Goal: Task Accomplishment & Management: Complete application form

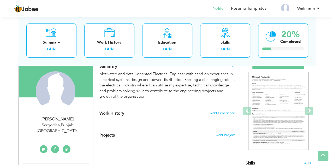
scroll to position [45, 0]
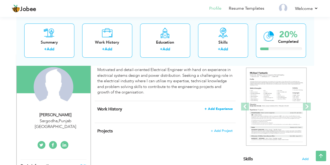
click at [217, 109] on span "+ Add Experience" at bounding box center [218, 109] width 28 height 4
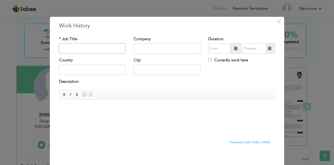
click at [96, 51] on input "text" at bounding box center [92, 48] width 67 height 10
type input "Intern Electrical Engineer"
click at [151, 51] on input "text" at bounding box center [166, 48] width 67 height 10
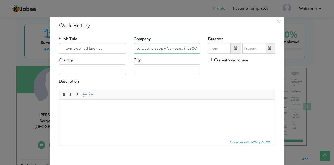
scroll to position [0, 13]
type input "Faislabad Electric Supply Company, (FESCO),"
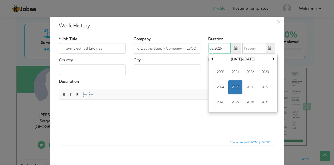
click at [219, 48] on input "08/2025" at bounding box center [219, 48] width 22 height 10
click at [223, 84] on span "2024" at bounding box center [220, 87] width 14 height 14
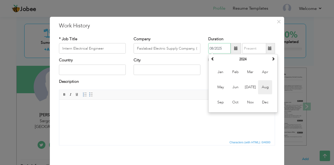
click at [268, 88] on span "Aug" at bounding box center [265, 87] width 14 height 14
type input "08/2024"
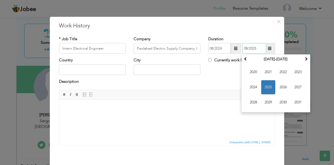
click at [255, 51] on input "08/2025" at bounding box center [254, 48] width 24 height 10
click at [253, 83] on span "2024" at bounding box center [253, 87] width 14 height 14
click at [265, 107] on span "Oct" at bounding box center [268, 102] width 14 height 14
type input "10/2024"
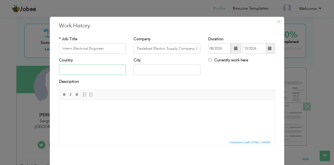
click at [67, 70] on input "text" at bounding box center [92, 69] width 67 height 10
type input "[GEOGRAPHIC_DATA]"
click at [161, 66] on input "SARGODHA" at bounding box center [166, 69] width 67 height 10
type input "Sargodha"
click at [134, 113] on html at bounding box center [166, 108] width 215 height 16
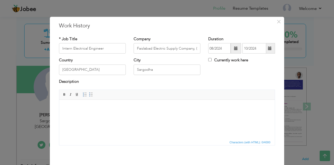
scroll to position [22, 0]
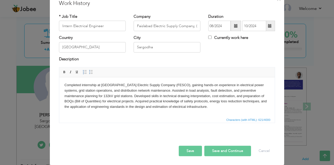
click at [81, 85] on body "Completed internship at [GEOGRAPHIC_DATA] Electric Supply Company (FESCO), gain…" at bounding box center [166, 95] width 205 height 27
click at [195, 109] on body "Completed internship at [GEOGRAPHIC_DATA] Electric Supply Company (FESCO), gain…" at bounding box center [166, 95] width 205 height 27
click at [219, 150] on button "Save and Continue" at bounding box center [227, 150] width 47 height 10
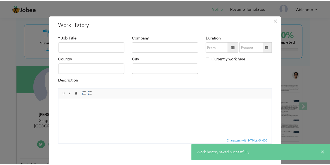
scroll to position [0, 0]
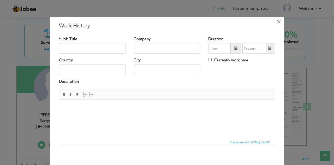
click at [274, 24] on button "×" at bounding box center [278, 21] width 8 height 8
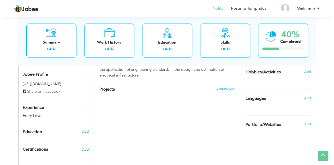
scroll to position [161, 0]
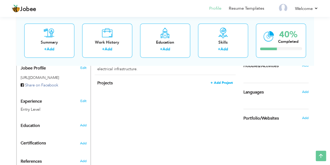
click at [222, 81] on span "+ Add Project" at bounding box center [221, 83] width 22 height 4
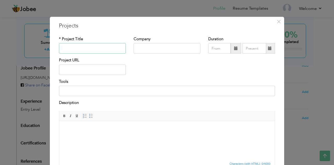
click at [89, 51] on input "text" at bounding box center [92, 48] width 67 height 10
click at [67, 50] on input "Automated Water Quality Monitoring System" at bounding box center [92, 48] width 67 height 10
click at [121, 49] on input "Automated Water Quality Monitoring System" at bounding box center [92, 48] width 67 height 10
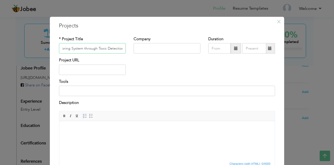
type input "Automated Water Quality Monitoring System through Toxic Detection"
click at [157, 50] on input "text" at bounding box center [166, 48] width 67 height 10
type input "[GEOGRAPHIC_DATA]"
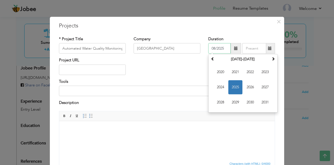
click at [218, 50] on input "08/2025" at bounding box center [219, 48] width 22 height 10
click at [220, 86] on span "2024" at bounding box center [220, 87] width 14 height 14
click at [246, 83] on span "[DATE]" at bounding box center [250, 87] width 14 height 14
type input "07/2024"
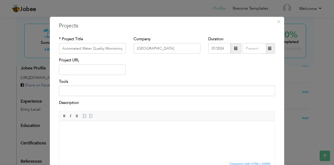
click at [230, 49] on span at bounding box center [235, 48] width 10 height 10
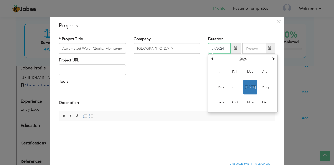
click at [254, 90] on span "[DATE]" at bounding box center [250, 87] width 14 height 14
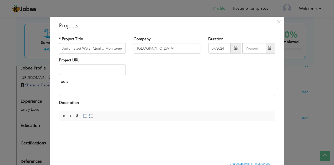
click at [269, 50] on span at bounding box center [270, 48] width 4 height 4
type input "08/2025"
click at [234, 49] on span at bounding box center [236, 48] width 4 height 4
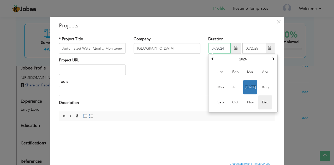
click at [261, 101] on span "Dec" at bounding box center [265, 102] width 14 height 14
type input "12/2024"
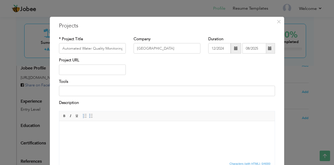
click at [264, 48] on span at bounding box center [269, 48] width 10 height 10
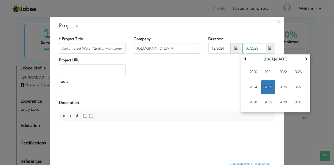
click at [266, 80] on span "2025" at bounding box center [268, 87] width 14 height 14
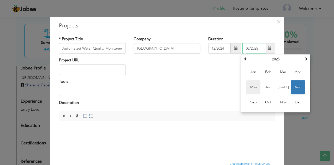
click at [254, 88] on span "May" at bounding box center [253, 87] width 14 height 14
type input "05/2025"
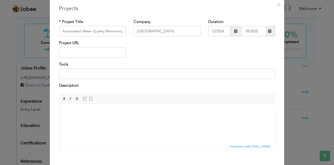
scroll to position [28, 0]
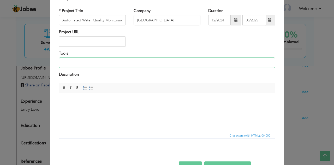
click at [97, 67] on input at bounding box center [167, 62] width 216 height 10
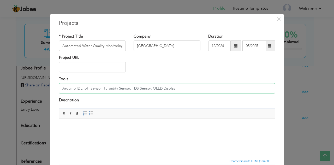
scroll to position [2, 0]
type input "Arduino IDE, pH Sensor, Turbidity Sensor, TDS Sensor, OLED Display"
click at [195, 75] on div "Project URL" at bounding box center [167, 65] width 224 height 21
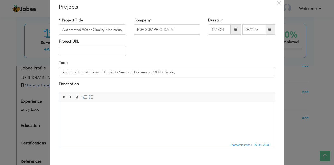
scroll to position [19, 0]
click at [113, 118] on html at bounding box center [166, 110] width 215 height 16
paste body
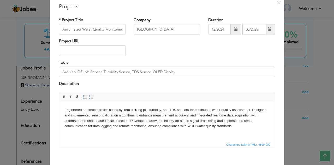
scroll to position [44, 0]
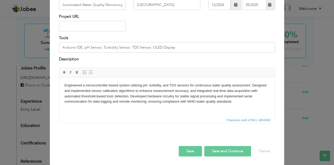
click at [224, 150] on button "Save and Continue" at bounding box center [227, 151] width 47 height 10
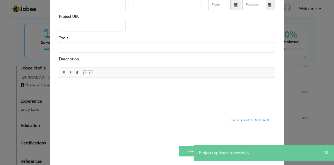
scroll to position [0, 0]
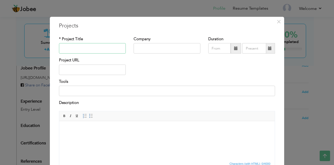
click at [81, 48] on input "text" at bounding box center [92, 48] width 67 height 10
type input "Four-way Traffic Light Control System"
click at [156, 48] on input "text" at bounding box center [166, 48] width 67 height 10
type input "[GEOGRAPHIC_DATA]"
click at [193, 79] on div "Tools" at bounding box center [167, 87] width 216 height 17
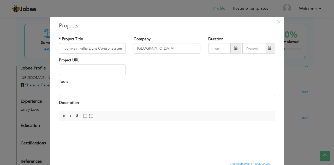
click at [230, 48] on span at bounding box center [235, 48] width 10 height 10
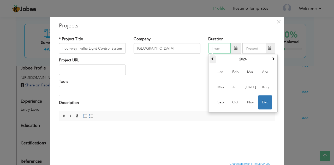
click at [211, 61] on span at bounding box center [213, 59] width 4 height 4
click at [265, 104] on span "Dec" at bounding box center [265, 102] width 14 height 14
type input "12/2023"
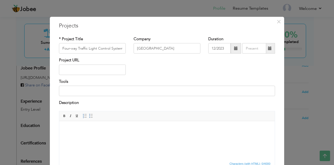
click at [270, 47] on span at bounding box center [269, 48] width 10 height 10
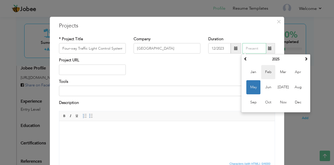
click at [265, 76] on span "Feb" at bounding box center [268, 72] width 14 height 14
type input "02/2025"
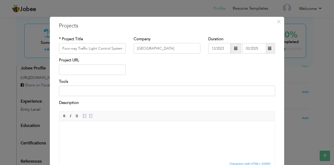
click at [234, 50] on span at bounding box center [236, 48] width 4 height 4
click at [282, 45] on div "× Projects * Project Title Four-way Traffic Light Control System Company [GEOGR…" at bounding box center [167, 113] width 234 height 192
click at [82, 93] on input at bounding box center [167, 90] width 216 height 10
click at [109, 90] on input "Arduino UNO, LED modules, resistors," at bounding box center [167, 90] width 216 height 10
click at [133, 94] on input "Arduino UNO, LED modules, Resistors," at bounding box center [167, 90] width 216 height 10
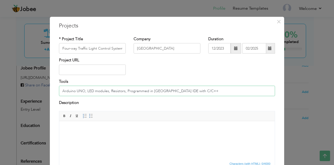
type input "Arduino UNO, LED modules, Resistors, Programmed in [GEOGRAPHIC_DATA] IDE with C…"
click at [60, 48] on input "Four-way Traffic Light Control System" at bounding box center [92, 48] width 67 height 10
type input "Embedded System Project - Four-way Traffic Light Control System"
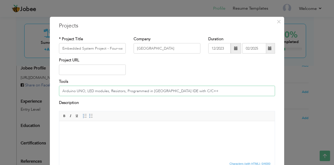
click at [191, 93] on input "Arduino UNO, LED modules, Resistors, Programmed in [GEOGRAPHIC_DATA] IDE with C…" at bounding box center [167, 90] width 216 height 10
click at [124, 92] on input "Arduino UNO, LED modules, Resistors, Programmed in [GEOGRAPHIC_DATA] IDE with C…" at bounding box center [167, 90] width 216 height 10
click at [134, 90] on input "Arduino UNO, LED modules, Resistors, Proteous, Programmed in [GEOGRAPHIC_DATA] …" at bounding box center [167, 90] width 216 height 10
click at [225, 89] on input "Arduino UNO, LED modules, Resistors, Proteus, Programmed in [GEOGRAPHIC_DATA] I…" at bounding box center [167, 90] width 216 height 10
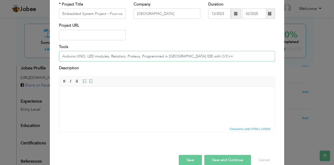
scroll to position [35, 0]
type input "Arduino UNO, LED modules, Resistors, Proteus, Programmed in [GEOGRAPHIC_DATA] I…"
click at [82, 92] on body at bounding box center [166, 93] width 205 height 5
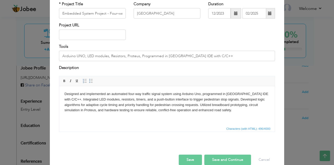
scroll to position [44, 0]
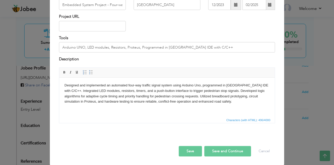
click at [232, 150] on button "Save and Continue" at bounding box center [227, 151] width 47 height 10
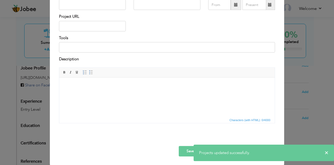
scroll to position [0, 0]
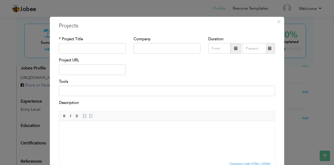
click at [117, 127] on body at bounding box center [166, 128] width 205 height 5
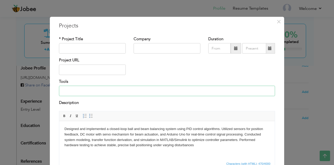
click at [81, 87] on input at bounding box center [167, 90] width 216 height 10
type input "Arduino UNO, Sensors, PID Controller, MATLAB/Simulink"
click at [105, 49] on input "text" at bounding box center [92, 48] width 67 height 10
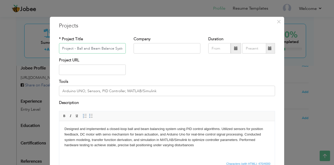
scroll to position [0, 31]
type input "Control Systems Project - Ball and Beam Balance System"
click at [149, 46] on input "text" at bounding box center [166, 48] width 67 height 10
type input "[GEOGRAPHIC_DATA]"
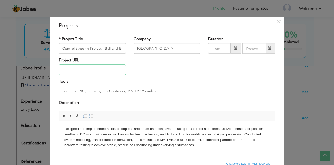
click at [78, 66] on input "text" at bounding box center [92, 69] width 67 height 10
click at [190, 69] on div "Project URL" at bounding box center [167, 68] width 224 height 21
click at [236, 48] on span at bounding box center [235, 48] width 10 height 10
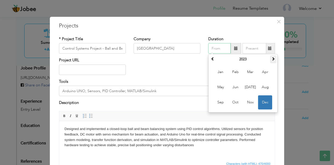
click at [271, 60] on span at bounding box center [273, 59] width 4 height 4
click at [246, 71] on span "Mar" at bounding box center [250, 72] width 14 height 14
type input "03/2024"
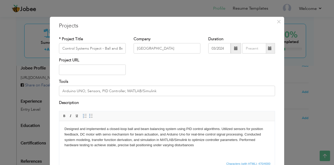
click at [270, 47] on span at bounding box center [269, 48] width 10 height 10
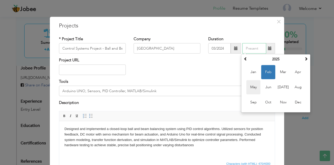
click at [258, 85] on span "May" at bounding box center [253, 87] width 14 height 14
type input "05/2025"
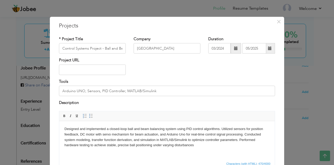
click at [263, 73] on div "Project URL" at bounding box center [167, 68] width 224 height 21
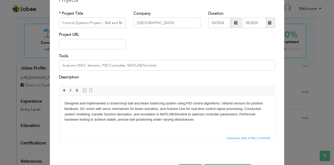
scroll to position [44, 0]
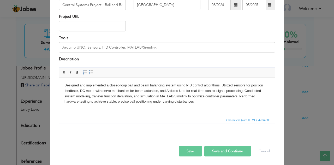
click at [212, 149] on button "Save and Continue" at bounding box center [227, 151] width 47 height 10
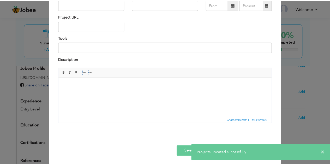
scroll to position [0, 0]
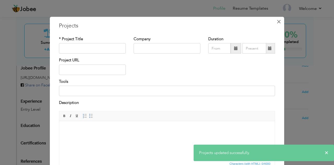
click at [278, 24] on span "×" at bounding box center [278, 21] width 4 height 9
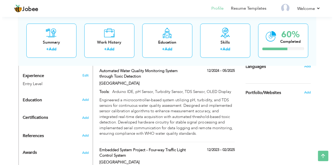
scroll to position [181, 0]
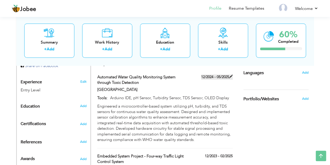
click at [231, 75] on span at bounding box center [231, 77] width 4 height 4
type input "Automated Water Quality Monitoring System through Toxic Detection"
type input "[GEOGRAPHIC_DATA]"
type input "12/2024"
type input "05/2025"
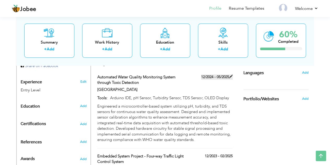
type input "Arduino IDE, pH Sensor, Turbidity Sensor, TDS Sensor, OLED Display"
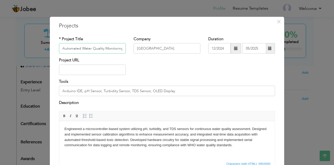
scroll to position [0, 53]
click at [60, 46] on input "Automated Water Quality Monitoring System through Toxic Detection" at bounding box center [92, 48] width 67 height 10
click at [63, 50] on input "Automated Water Quality Monitoring System through Toxic Detection" at bounding box center [92, 48] width 67 height 10
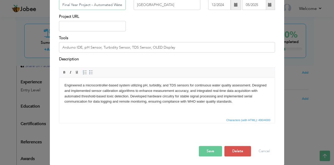
type input "Final Year Project - Automated Water Quality Monitoring System through Toxic De…"
click at [80, 48] on input "Arduino IDE, pH Sensor, Turbidity Sensor, TDS Sensor, OLED Display" at bounding box center [167, 47] width 216 height 10
click at [177, 47] on input "Arduino UNO, pH Sensor, Turbidity Sensor, TDS Sensor, OLED Display" at bounding box center [167, 47] width 216 height 10
type input "Arduino UNO, pH Sensor, Turbidity Sensor, TDS Sensor, OLED Display, Programmed …"
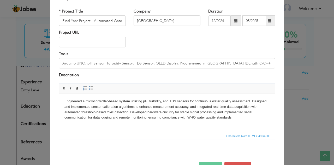
click at [269, 23] on span at bounding box center [269, 21] width 10 height 10
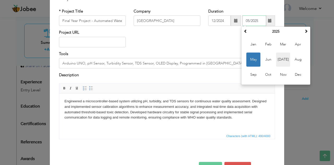
click at [277, 60] on span "[DATE]" at bounding box center [283, 60] width 14 height 14
type input "07/2025"
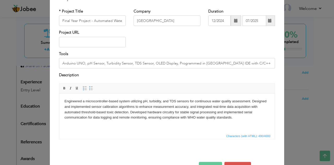
click at [274, 82] on div "Description" at bounding box center [167, 77] width 224 height 11
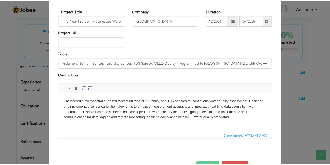
scroll to position [44, 0]
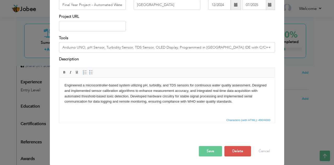
click at [209, 148] on button "Save" at bounding box center [210, 151] width 23 height 10
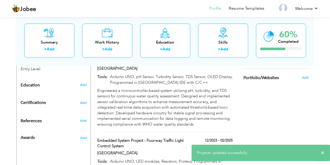
scroll to position [173, 0]
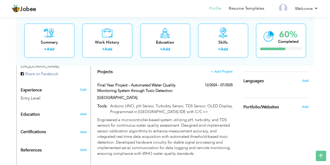
click at [301, 80] on div "Add" at bounding box center [306, 81] width 12 height 10
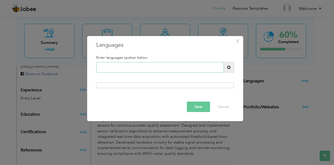
click at [205, 68] on input "text" at bounding box center [159, 67] width 127 height 10
click at [200, 72] on input "text" at bounding box center [159, 67] width 127 height 10
type input "Urdu"
click at [230, 72] on span at bounding box center [229, 67] width 10 height 10
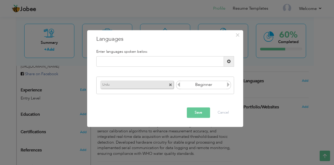
click at [217, 88] on input "Beginner" at bounding box center [203, 85] width 45 height 8
click at [179, 86] on icon at bounding box center [178, 84] width 5 height 5
click at [230, 85] on icon at bounding box center [228, 84] width 5 height 5
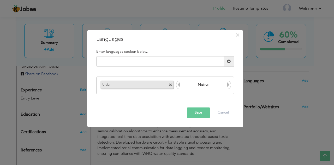
click at [230, 85] on icon at bounding box center [228, 84] width 5 height 5
click at [228, 64] on span at bounding box center [229, 61] width 10 height 10
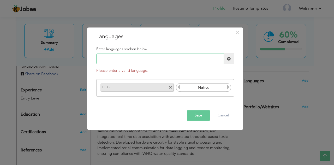
click at [196, 60] on input "text" at bounding box center [159, 59] width 127 height 10
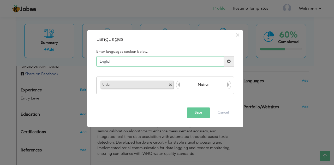
type input "English"
click at [227, 65] on span at bounding box center [229, 61] width 10 height 10
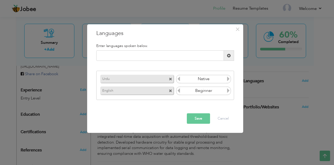
click at [228, 91] on icon at bounding box center [228, 90] width 5 height 5
click at [230, 91] on icon at bounding box center [228, 90] width 5 height 5
click at [179, 92] on icon at bounding box center [178, 90] width 5 height 5
click at [192, 56] on input "text" at bounding box center [159, 55] width 127 height 10
type input "Arabic"
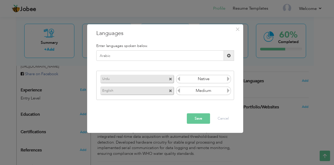
click at [232, 56] on span at bounding box center [229, 55] width 10 height 10
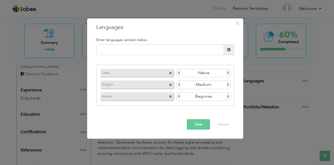
click at [204, 126] on button "Save" at bounding box center [198, 124] width 23 height 10
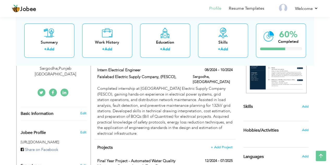
scroll to position [96, 0]
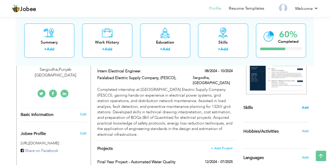
click at [303, 108] on span "Add" at bounding box center [304, 107] width 7 height 5
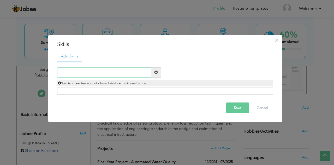
click at [136, 67] on input "text" at bounding box center [104, 72] width 94 height 10
type input "AutoCAD Electrical"
click at [154, 72] on span at bounding box center [156, 72] width 4 height 4
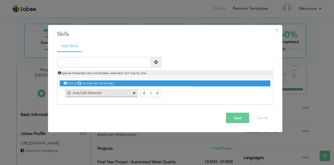
click at [159, 92] on icon at bounding box center [157, 92] width 5 height 5
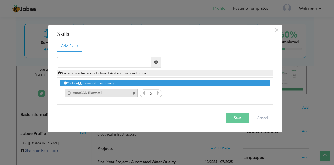
click at [159, 92] on icon at bounding box center [157, 92] width 5 height 5
click at [144, 93] on icon at bounding box center [143, 92] width 5 height 5
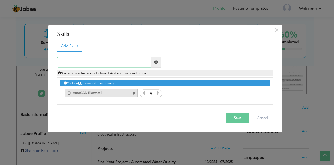
click at [131, 60] on input "text" at bounding box center [104, 62] width 94 height 10
type input "MATLAB & Simulink"
click at [161, 61] on span at bounding box center [156, 62] width 10 height 10
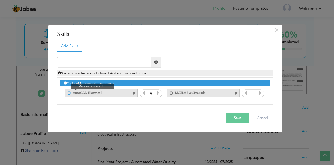
click at [69, 93] on span at bounding box center [68, 92] width 3 height 3
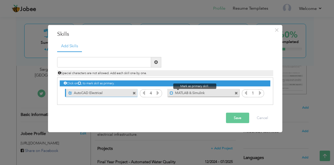
click at [172, 94] on span at bounding box center [171, 92] width 3 height 3
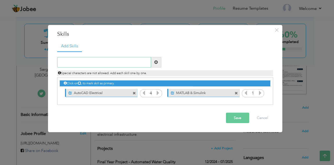
click at [106, 63] on input "text" at bounding box center [104, 62] width 94 height 10
type input "NI Multisim"
click at [156, 60] on span at bounding box center [156, 62] width 4 height 4
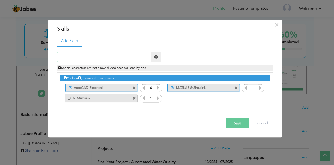
click at [112, 55] on input "text" at bounding box center [104, 57] width 94 height 10
type input "Proteus (Circuit Simulation)"
click at [156, 58] on span at bounding box center [156, 57] width 4 height 4
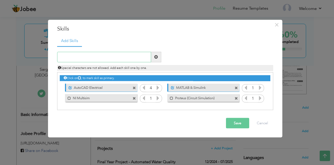
click at [132, 62] on input "text" at bounding box center [104, 57] width 94 height 10
type input "Embedded Systems"
click at [158, 55] on span at bounding box center [156, 57] width 10 height 10
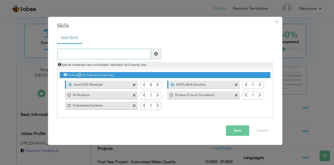
click at [122, 56] on input "text" at bounding box center [104, 54] width 94 height 10
type input "Microsoft Word & Excel"
click at [156, 57] on span at bounding box center [156, 54] width 10 height 10
click at [156, 85] on icon at bounding box center [157, 84] width 5 height 5
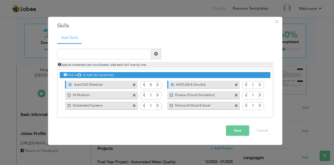
drag, startPoint x: 194, startPoint y: 84, endPoint x: 130, endPoint y: 99, distance: 66.2
click at [130, 99] on div "Click on , to mark skill as primary. Unmark as primary skill. AutoCAD Electrica…" at bounding box center [165, 89] width 210 height 41
click at [69, 96] on span at bounding box center [68, 94] width 3 height 3
click at [172, 106] on span at bounding box center [171, 105] width 3 height 3
click at [173, 93] on span at bounding box center [171, 94] width 3 height 3
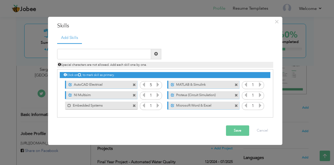
click at [156, 98] on span at bounding box center [157, 95] width 5 height 7
click at [260, 85] on icon at bounding box center [259, 84] width 5 height 5
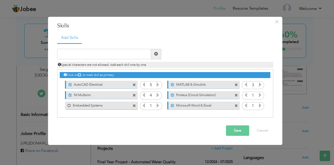
click at [260, 85] on icon at bounding box center [259, 84] width 5 height 5
click at [259, 96] on icon at bounding box center [259, 95] width 5 height 5
click at [259, 105] on icon at bounding box center [259, 105] width 5 height 5
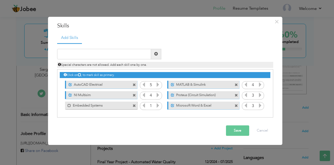
click at [259, 105] on icon at bounding box center [259, 105] width 5 height 5
click at [157, 103] on icon at bounding box center [157, 105] width 5 height 5
click at [144, 108] on span at bounding box center [143, 106] width 5 height 7
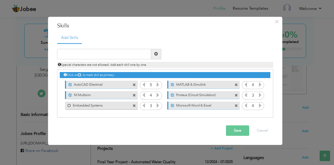
click at [157, 106] on icon at bounding box center [157, 105] width 5 height 5
click at [157, 95] on icon at bounding box center [157, 95] width 5 height 5
click at [260, 94] on icon at bounding box center [259, 95] width 5 height 5
click at [264, 120] on div "Add Skills Duplicate entry 1 1 1 1 1 1" at bounding box center [165, 76] width 224 height 89
click at [155, 50] on span at bounding box center [156, 54] width 10 height 10
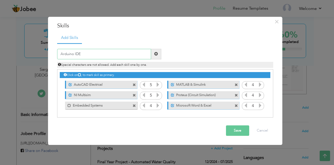
type input "Arduino IDE"
click at [155, 57] on span at bounding box center [156, 54] width 10 height 10
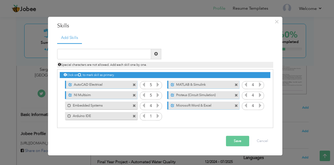
click at [157, 118] on icon at bounding box center [157, 115] width 5 height 5
click at [120, 53] on input "text" at bounding box center [104, 54] width 94 height 10
type input "C/C++ Programming"
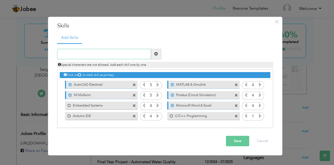
click at [140, 51] on input "text" at bounding box center [104, 54] width 94 height 10
type input "ETAP"
click at [156, 57] on span at bounding box center [156, 54] width 10 height 10
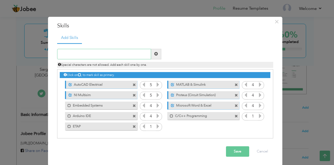
click at [124, 57] on input "text" at bounding box center [104, 54] width 94 height 10
type input "Google Sheets"
click at [155, 53] on span at bounding box center [156, 54] width 4 height 4
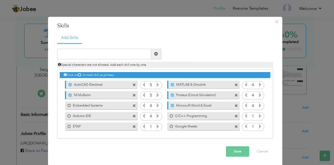
click at [257, 114] on icon at bounding box center [259, 115] width 5 height 5
click at [156, 127] on icon at bounding box center [157, 126] width 5 height 5
click at [257, 126] on icon at bounding box center [259, 126] width 5 height 5
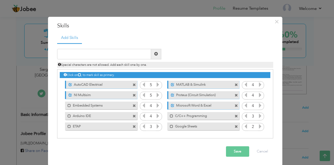
click at [257, 126] on icon at bounding box center [259, 126] width 5 height 5
click at [234, 148] on button "Save" at bounding box center [237, 151] width 23 height 10
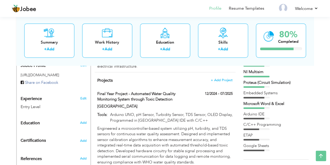
scroll to position [162, 0]
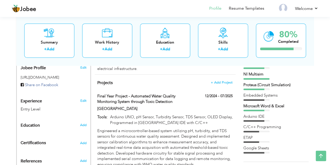
click at [259, 85] on div "Proteus (Circuit Simulation)" at bounding box center [275, 84] width 65 height 5
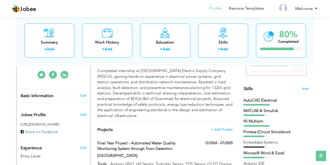
scroll to position [109, 0]
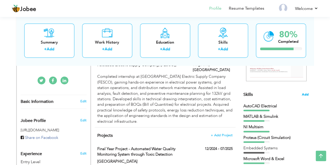
click at [304, 94] on span "Add" at bounding box center [304, 94] width 7 height 5
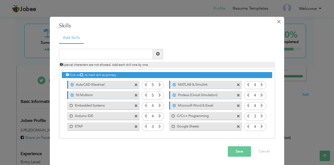
click at [276, 23] on span "×" at bounding box center [278, 21] width 4 height 9
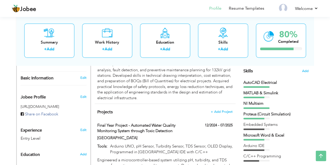
scroll to position [132, 0]
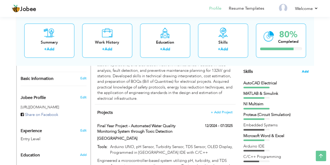
click at [306, 72] on span "Add" at bounding box center [304, 71] width 7 height 5
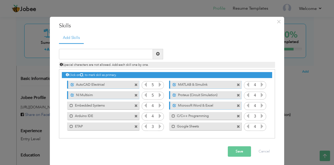
click at [134, 106] on span at bounding box center [135, 105] width 3 height 3
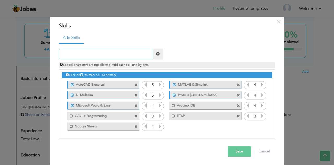
click at [114, 56] on input "text" at bounding box center [106, 54] width 94 height 10
type input "Embedded Systems"
click at [158, 56] on span at bounding box center [158, 54] width 10 height 10
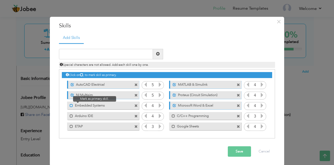
click at [70, 104] on span at bounding box center [71, 105] width 3 height 3
click at [237, 147] on button "Save" at bounding box center [238, 151] width 23 height 10
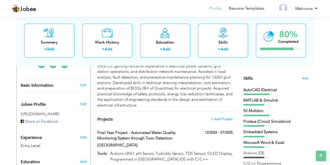
scroll to position [125, 0]
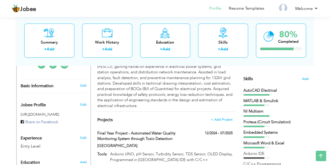
click at [307, 76] on div "Skills Add" at bounding box center [275, 28] width 65 height 108
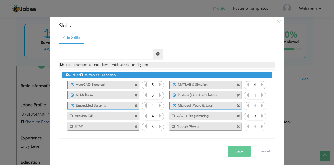
click at [235, 149] on button "Save" at bounding box center [238, 151] width 23 height 10
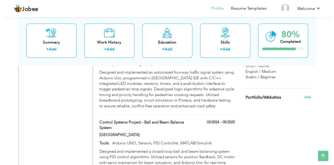
scroll to position [305, 0]
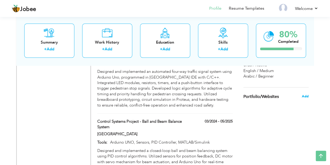
click at [306, 96] on span "Add" at bounding box center [304, 96] width 7 height 5
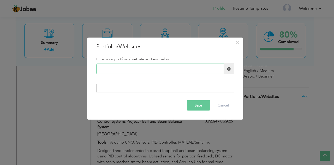
click at [170, 70] on input "text" at bounding box center [159, 69] width 127 height 10
click at [215, 48] on h3 "Portfolio/Websites" at bounding box center [165, 47] width 138 height 8
click at [129, 69] on input "text" at bounding box center [159, 69] width 127 height 10
paste input "[URL][DOMAIN_NAME]"
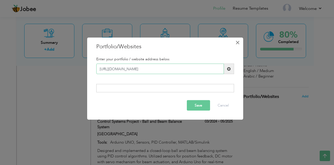
type input "[URL][DOMAIN_NAME]"
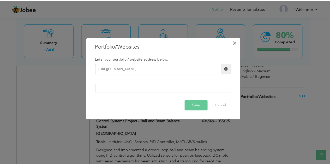
scroll to position [0, 0]
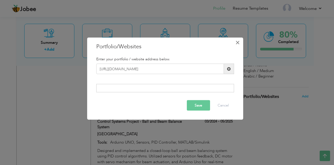
click at [241, 42] on button "×" at bounding box center [237, 42] width 8 height 8
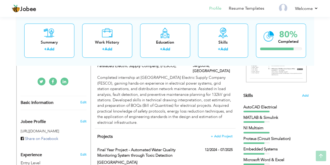
scroll to position [112, 0]
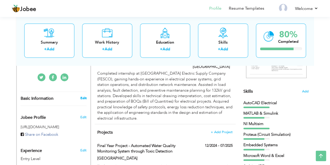
click at [83, 96] on link "Edit" at bounding box center [83, 98] width 6 height 5
type input "[PERSON_NAME]"
type input "92300 6045435"
select select "number:166"
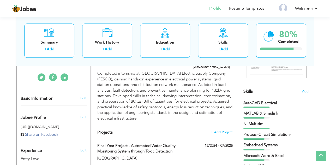
type input "[GEOGRAPHIC_DATA]"
type input "Sargodha"
select select "number:1"
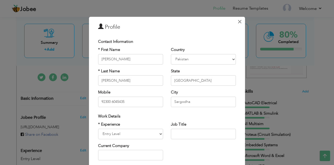
click at [237, 20] on span "×" at bounding box center [239, 21] width 4 height 9
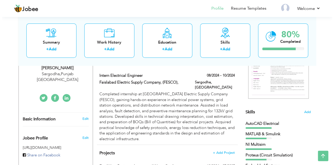
scroll to position [94, 0]
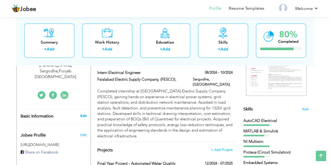
click at [84, 113] on link "Edit" at bounding box center [83, 115] width 6 height 5
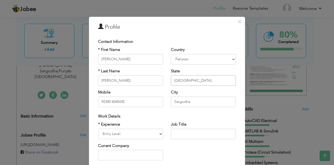
click at [186, 83] on input "[GEOGRAPHIC_DATA]" at bounding box center [203, 80] width 65 height 10
type input "P"
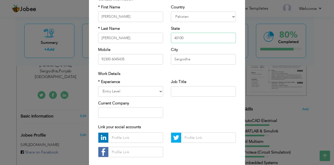
scroll to position [43, 0]
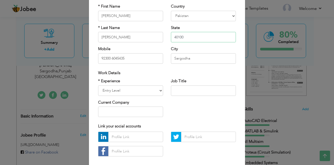
type input "40100"
click at [148, 92] on select "Entry Level Less than 1 Year 1 Year 2 Years 3 Years 4 Years 5 Years 6 Years 7 Y…" at bounding box center [130, 90] width 65 height 10
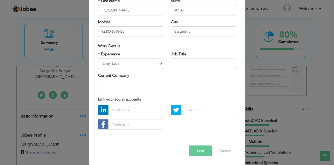
click at [141, 110] on input "text" at bounding box center [135, 110] width 55 height 10
paste input "[URL][DOMAIN_NAME]"
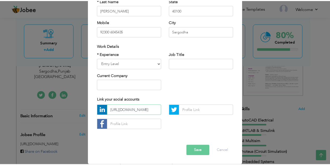
scroll to position [0, 0]
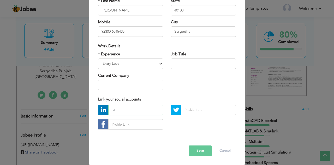
type input "h"
click at [204, 146] on button "Save" at bounding box center [199, 150] width 23 height 10
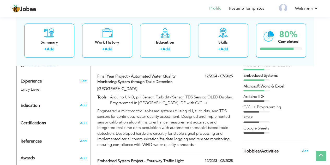
scroll to position [178, 0]
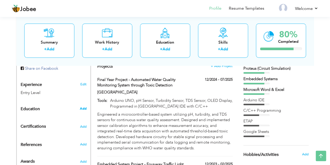
click at [82, 106] on span "Add" at bounding box center [82, 108] width 7 height 5
radio input "true"
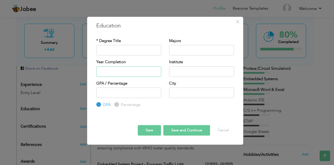
type input "2025"
click at [128, 70] on input "2025" at bounding box center [128, 71] width 65 height 10
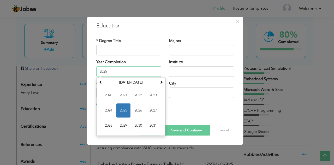
click at [128, 70] on input "2025" at bounding box center [128, 71] width 65 height 10
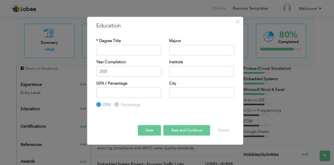
click at [166, 28] on h3 "Education" at bounding box center [165, 26] width 138 height 8
click at [238, 20] on span "×" at bounding box center [237, 21] width 4 height 9
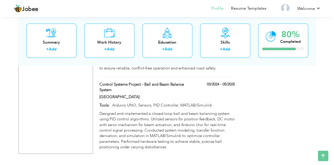
scroll to position [344, 0]
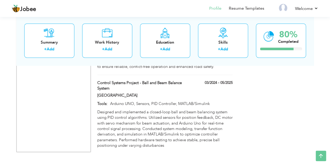
click at [195, 67] on div "Embedded System Project - Four-way Traffic Light Control System 12/2023 - 02/20…" at bounding box center [164, 35] width 135 height 79
type input "Embedded System Project - Four-way Traffic Light Control System"
type input "12/2023"
type input "02/2025"
type input "Arduino UNO, LED modules, Resistors, Proteus, Programmed in [GEOGRAPHIC_DATA] I…"
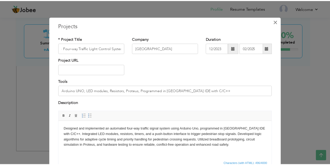
scroll to position [0, 0]
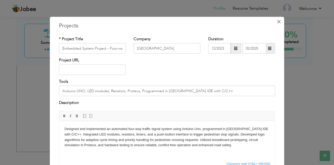
click at [276, 23] on span "×" at bounding box center [278, 21] width 4 height 9
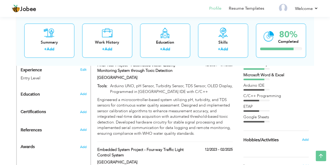
scroll to position [218, 0]
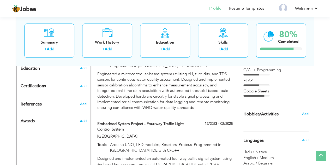
click at [86, 119] on span "Add" at bounding box center [82, 121] width 7 height 5
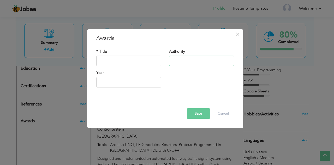
click at [179, 60] on input "text" at bounding box center [201, 61] width 65 height 10
click at [146, 61] on input "text" at bounding box center [128, 61] width 65 height 10
click at [238, 35] on span "×" at bounding box center [237, 33] width 4 height 9
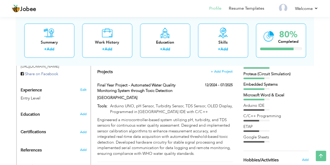
scroll to position [174, 0]
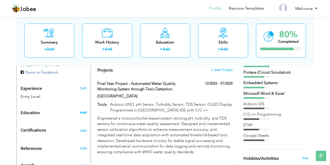
click at [81, 110] on span "Add" at bounding box center [82, 112] width 7 height 5
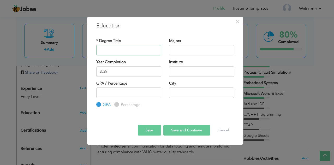
click at [145, 49] on input "text" at bounding box center [128, 50] width 65 height 10
click at [119, 107] on label "Percentage" at bounding box center [129, 104] width 21 height 5
click at [116, 106] on input "Percentage" at bounding box center [115, 104] width 3 height 3
radio input "true"
click at [100, 107] on div "GPA" at bounding box center [103, 105] width 14 height 6
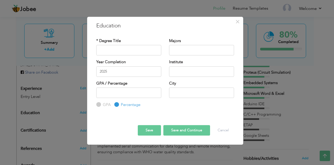
click at [100, 107] on div "GPA" at bounding box center [103, 105] width 14 height 6
click at [98, 105] on input "GPA" at bounding box center [97, 104] width 3 height 3
radio input "true"
click at [98, 105] on input "GPA" at bounding box center [97, 104] width 3 height 3
click at [136, 52] on input "text" at bounding box center [128, 50] width 65 height 10
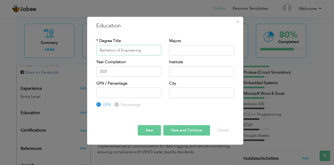
type input "Bachelors of Engineering"
click at [174, 53] on input "text" at bounding box center [201, 50] width 65 height 10
type input "Electrical Engineering"
click at [189, 75] on input "text" at bounding box center [201, 71] width 65 height 10
type input "[GEOGRAPHIC_DATA]"
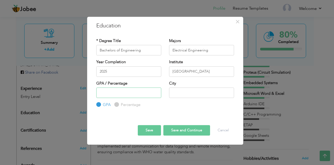
click at [145, 90] on input "number" at bounding box center [128, 92] width 65 height 10
type input "2.92"
click at [202, 92] on input "text" at bounding box center [201, 92] width 65 height 10
type input "Sargodha"
click at [182, 120] on div at bounding box center [164, 120] width 145 height 9
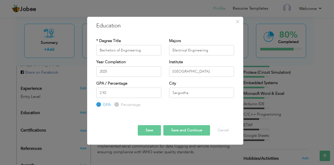
click at [188, 132] on button "Save and Continue" at bounding box center [186, 130] width 47 height 10
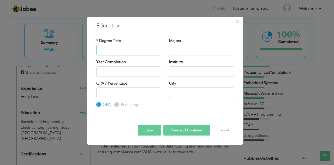
click at [126, 51] on input "text" at bounding box center [128, 50] width 65 height 10
type input "I"
type input "[DOMAIN_NAME]"
click at [192, 53] on input "text" at bounding box center [201, 50] width 65 height 10
type input "Pre-Engineering"
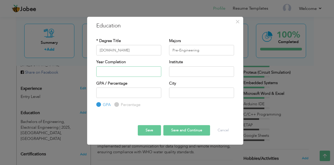
click at [109, 75] on input "text" at bounding box center [128, 71] width 65 height 10
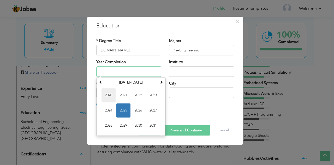
click at [115, 95] on span "2020" at bounding box center [108, 95] width 14 height 14
type input "2020"
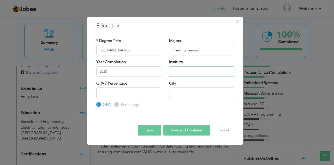
click at [201, 72] on input "text" at bounding box center [201, 71] width 65 height 10
click at [173, 69] on input "Superior Group of Colleges" at bounding box center [201, 71] width 65 height 10
type input "The Superior Group of Colleges"
click at [123, 90] on input "number" at bounding box center [128, 92] width 65 height 10
type input "73"
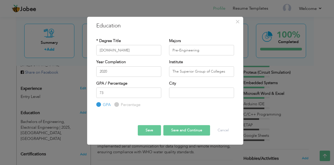
click at [119, 104] on label "Percentage" at bounding box center [129, 104] width 21 height 5
click at [118, 104] on input "Percentage" at bounding box center [115, 104] width 3 height 3
radio input "true"
click at [124, 91] on input "73" at bounding box center [128, 92] width 65 height 10
type input "73.64"
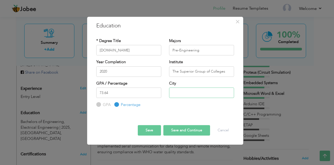
click at [173, 88] on input "text" at bounding box center [201, 92] width 65 height 10
type input "Sargodha"
click at [171, 104] on div "GPA / Percentage 73.64 GPA Percentage" at bounding box center [164, 94] width 145 height 27
click at [181, 130] on button "Save and Continue" at bounding box center [186, 130] width 47 height 10
radio input "true"
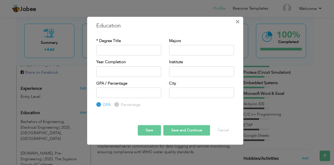
click at [238, 22] on span "×" at bounding box center [237, 21] width 4 height 9
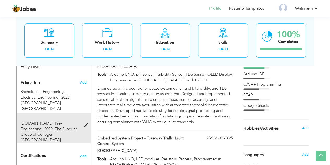
scroll to position [204, 0]
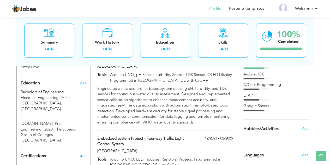
click at [87, 78] on div "Add" at bounding box center [84, 83] width 12 height 10
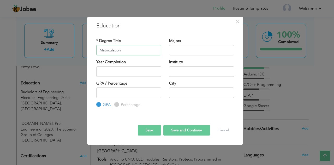
type input "Matriculation"
click at [178, 54] on input "text" at bounding box center [201, 50] width 65 height 10
type input "Science"
click at [118, 77] on div "Year Completion" at bounding box center [128, 69] width 73 height 21
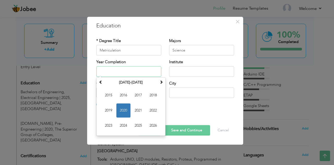
click at [120, 72] on input "text" at bounding box center [128, 71] width 65 height 10
click at [158, 99] on span "2018" at bounding box center [153, 95] width 14 height 14
type input "2018"
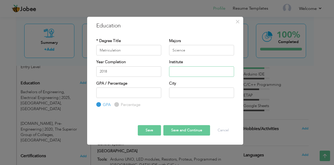
click at [190, 68] on input "text" at bounding box center [201, 71] width 65 height 10
type input "Al-Suffah Saviours high School"
click at [181, 89] on input "text" at bounding box center [201, 92] width 65 height 10
type input "Sargodha"
click at [114, 106] on input "Percentage" at bounding box center [115, 104] width 3 height 3
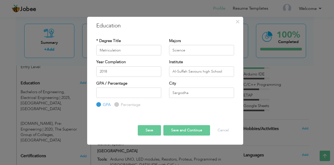
radio input "true"
click at [124, 87] on input "number" at bounding box center [128, 92] width 65 height 10
type input "86.82"
click at [156, 128] on button "Save" at bounding box center [149, 130] width 23 height 10
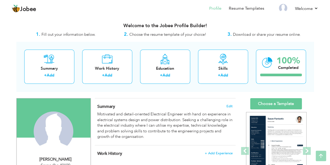
scroll to position [0, 0]
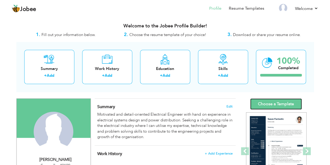
click at [279, 100] on link "Choose a Template" at bounding box center [276, 103] width 52 height 11
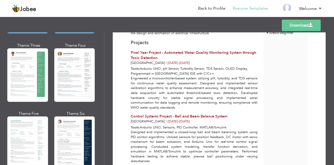
scroll to position [140, 0]
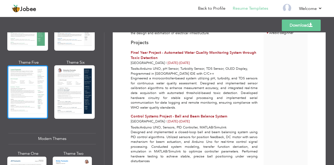
click at [34, 93] on div at bounding box center [27, 91] width 41 height 53
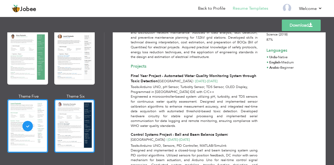
scroll to position [98, 0]
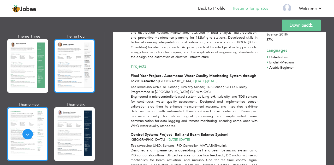
click at [84, 75] on div at bounding box center [74, 65] width 41 height 53
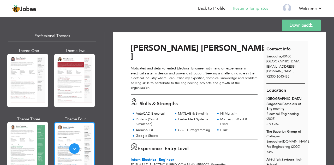
scroll to position [15, 0]
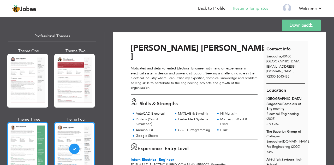
click at [24, 134] on div at bounding box center [27, 148] width 41 height 53
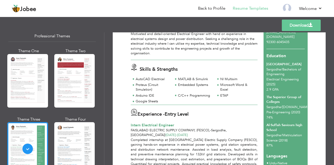
scroll to position [40, 0]
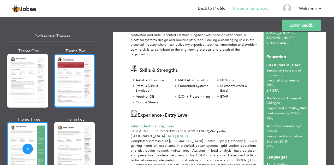
click at [58, 81] on div at bounding box center [74, 80] width 41 height 53
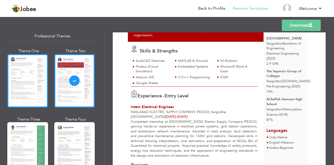
scroll to position [62, 0]
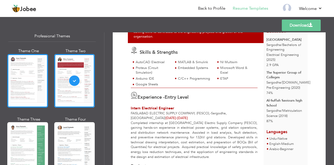
click at [26, 68] on div at bounding box center [27, 80] width 41 height 53
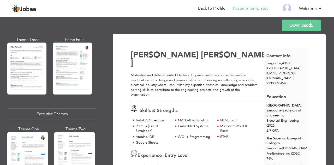
scroll to position [366, 0]
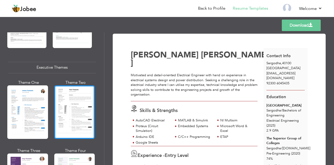
click at [54, 122] on div at bounding box center [74, 111] width 41 height 53
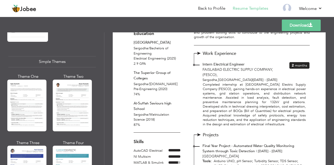
scroll to position [146, 0]
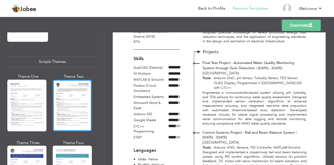
click at [63, 87] on div at bounding box center [72, 105] width 39 height 52
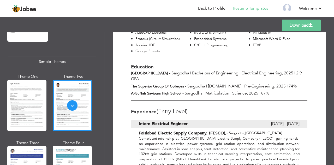
scroll to position [99, 0]
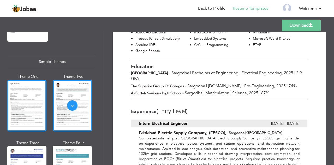
click at [31, 100] on div at bounding box center [26, 105] width 39 height 52
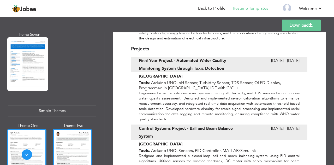
scroll to position [832, 0]
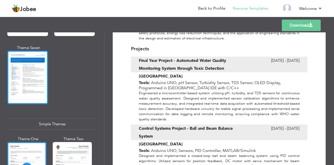
click at [36, 82] on div at bounding box center [27, 77] width 41 height 53
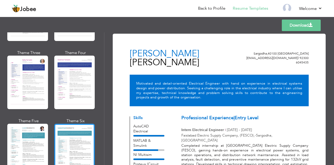
scroll to position [691, 0]
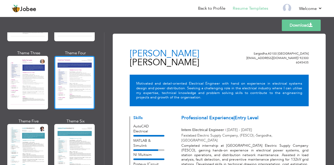
click at [66, 78] on div at bounding box center [74, 82] width 41 height 53
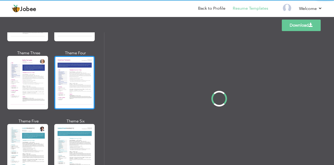
scroll to position [0, 0]
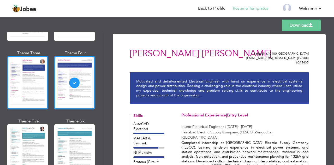
click at [41, 81] on div at bounding box center [27, 82] width 41 height 53
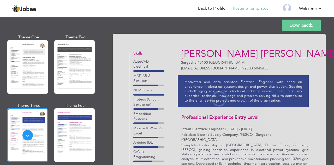
scroll to position [638, 0]
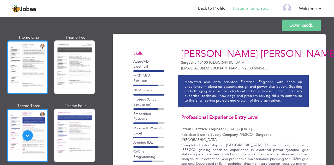
click at [36, 71] on div at bounding box center [27, 66] width 41 height 53
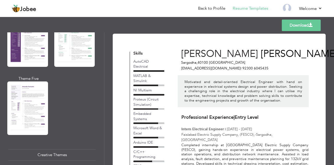
scroll to position [506, 0]
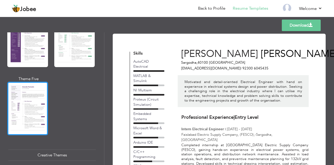
click at [34, 96] on div at bounding box center [27, 108] width 41 height 53
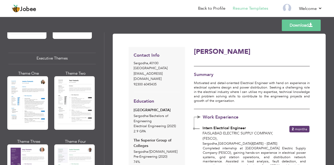
scroll to position [396, 0]
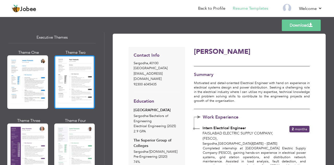
click at [68, 91] on div at bounding box center [74, 81] width 41 height 53
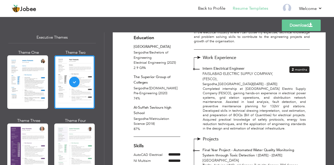
scroll to position [60, 0]
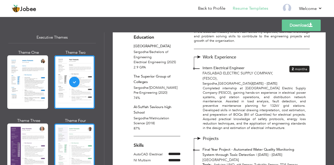
click at [60, 128] on div at bounding box center [74, 149] width 41 height 53
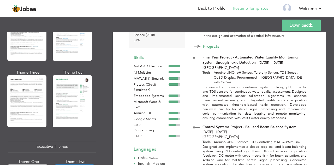
scroll to position [273, 0]
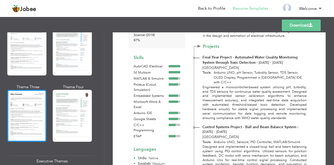
click at [30, 104] on div at bounding box center [26, 116] width 39 height 52
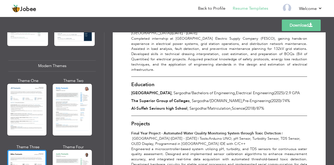
scroll to position [205, 0]
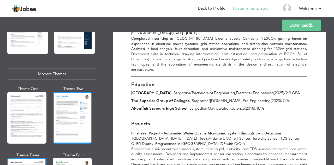
click at [74, 112] on div at bounding box center [72, 118] width 39 height 52
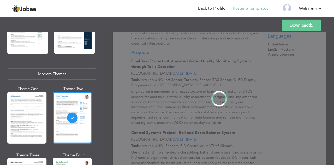
scroll to position [0, 0]
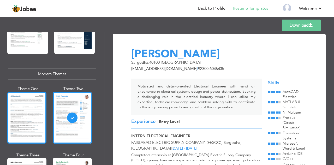
click at [40, 119] on div at bounding box center [26, 118] width 39 height 52
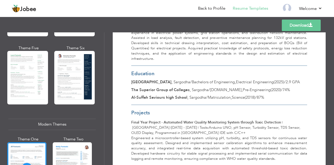
scroll to position [148, 0]
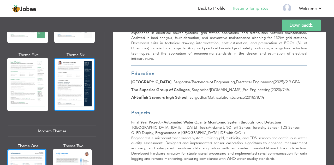
click at [58, 87] on div at bounding box center [74, 84] width 41 height 53
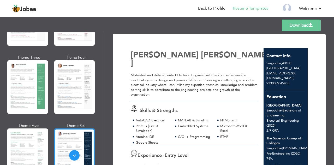
scroll to position [76, 0]
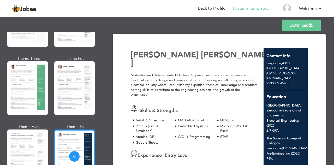
click at [66, 72] on div at bounding box center [74, 87] width 41 height 53
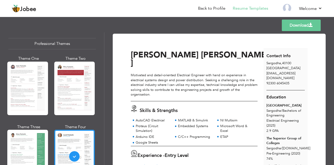
scroll to position [7, 0]
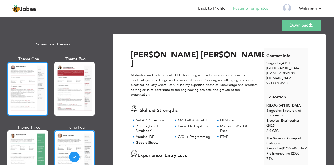
click at [34, 89] on div at bounding box center [27, 88] width 41 height 53
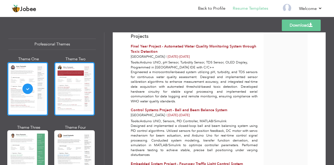
scroll to position [0, 0]
